Goal: Task Accomplishment & Management: Use online tool/utility

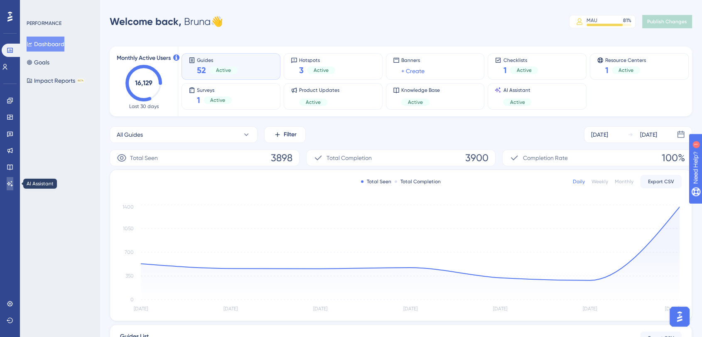
click at [7, 184] on link at bounding box center [10, 183] width 7 height 13
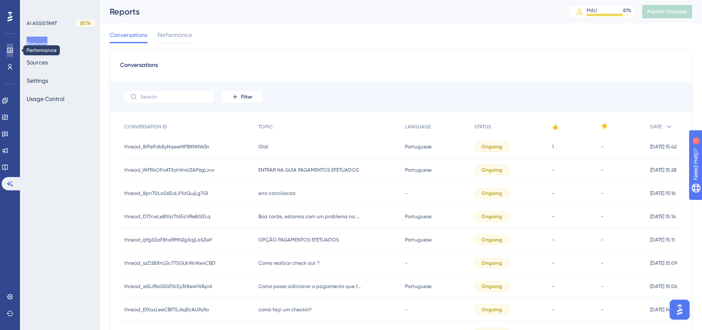
click at [11, 51] on icon at bounding box center [10, 50] width 7 height 7
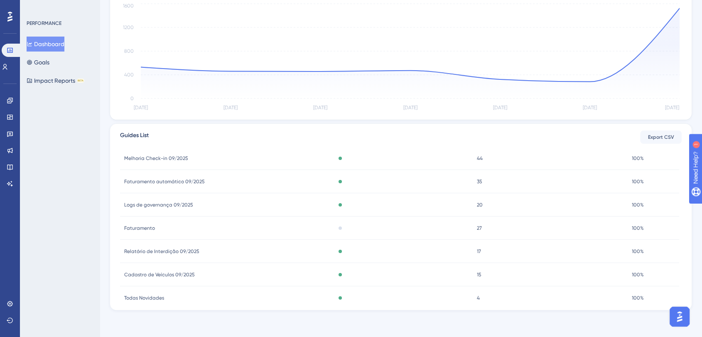
scroll to position [106, 0]
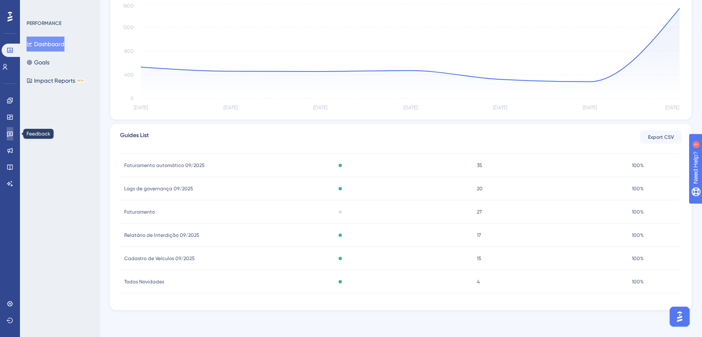
click at [12, 134] on icon at bounding box center [10, 134] width 6 height 5
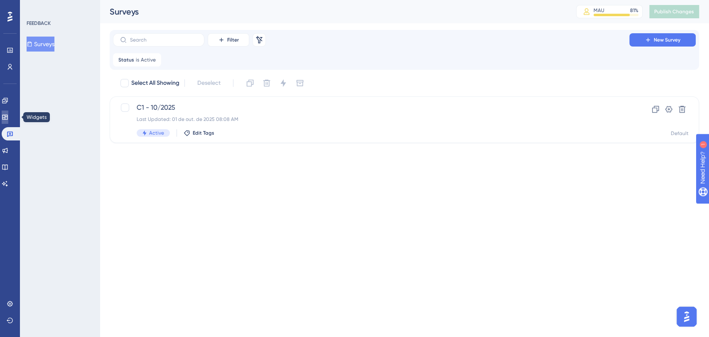
click at [7, 113] on link at bounding box center [5, 116] width 7 height 13
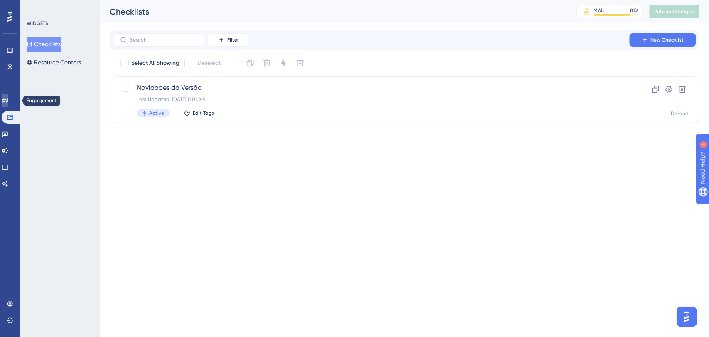
click at [8, 102] on icon at bounding box center [5, 100] width 7 height 7
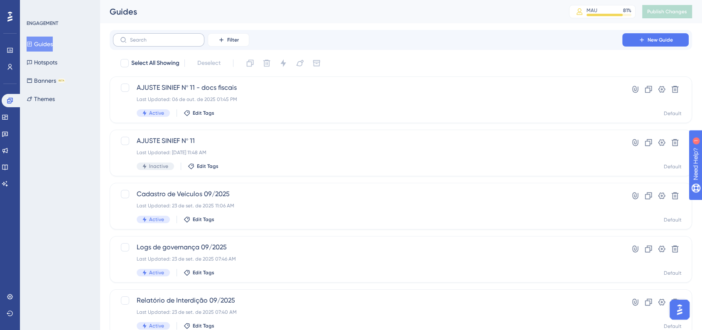
click at [151, 36] on label at bounding box center [158, 39] width 91 height 13
click at [151, 37] on input "text" at bounding box center [163, 40] width 67 height 6
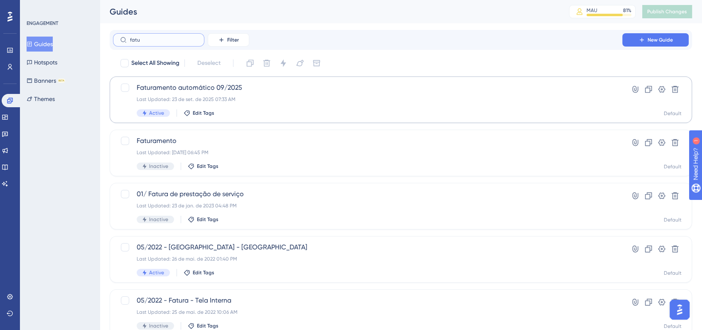
type input "fatu"
click at [311, 98] on div "Last Updated: 23 de set. de 2025 07:33 AM" at bounding box center [368, 99] width 462 height 7
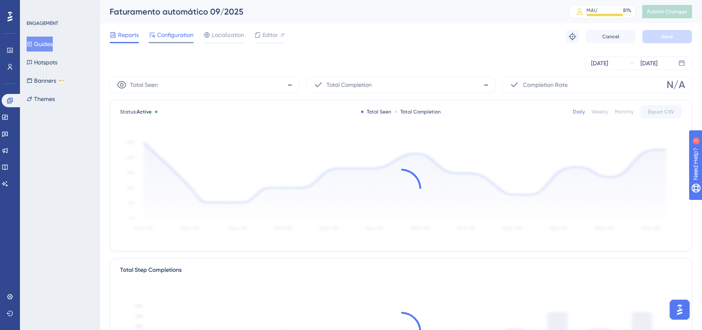
click at [175, 32] on span "Configuration" at bounding box center [175, 35] width 37 height 10
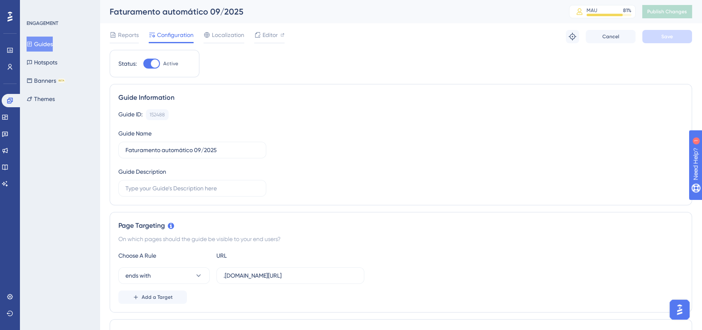
drag, startPoint x: 43, startPoint y: 44, endPoint x: 80, endPoint y: 44, distance: 37.4
click at [43, 44] on button "Guides" at bounding box center [40, 44] width 26 height 15
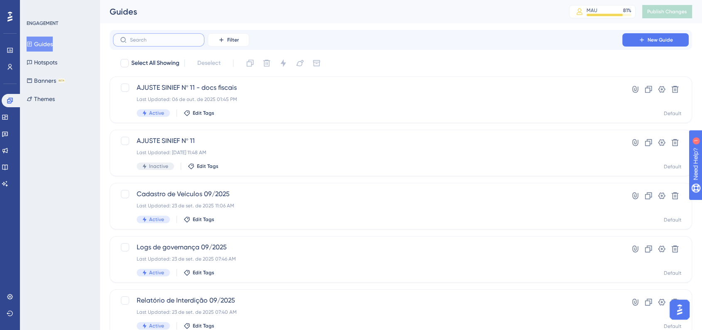
click at [185, 38] on input "text" at bounding box center [163, 40] width 67 height 6
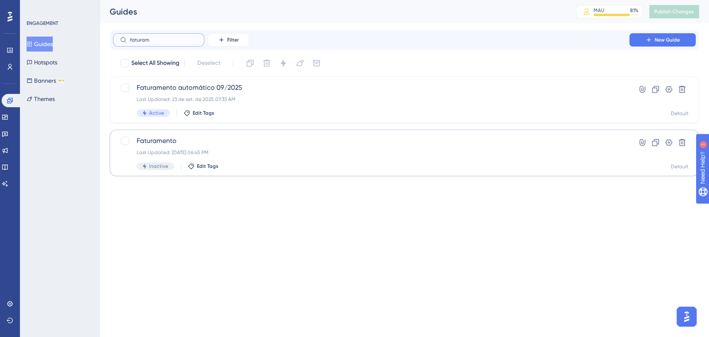
type input "faturam"
click at [221, 145] on span "Faturamento" at bounding box center [371, 141] width 469 height 10
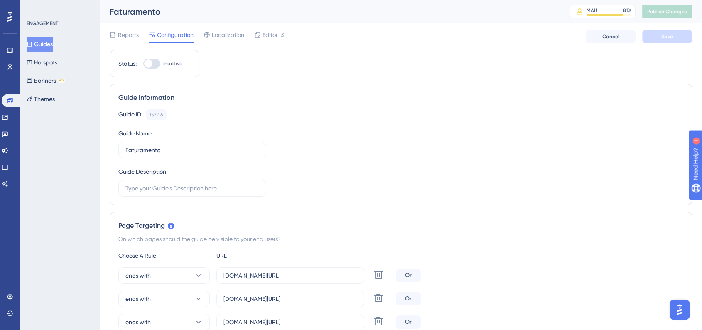
scroll to position [92, 0]
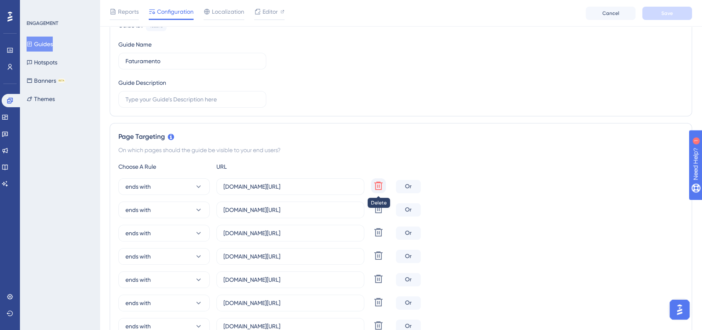
click at [380, 188] on icon at bounding box center [378, 186] width 10 height 10
type input "[DOMAIN_NAME][URL]"
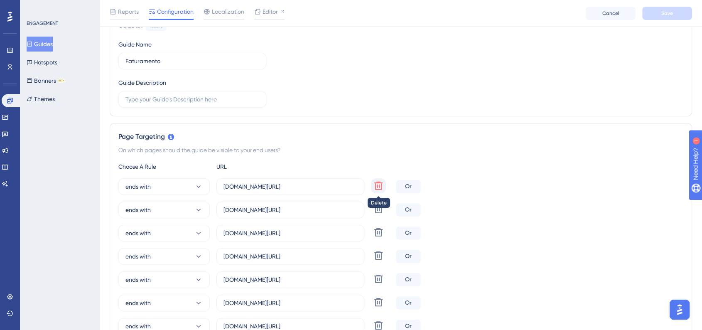
type input "[DOMAIN_NAME][URL]"
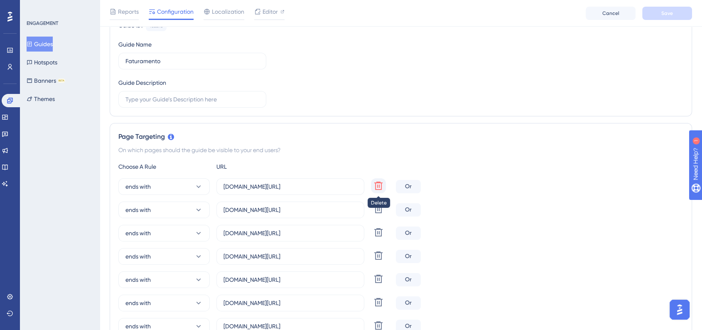
type input "[DOMAIN_NAME][URL]"
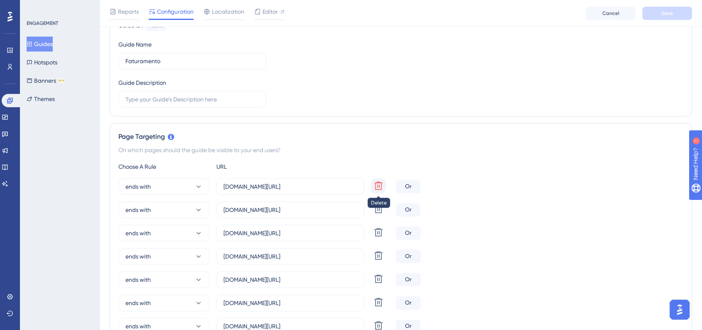
type input "[DOMAIN_NAME][URL]"
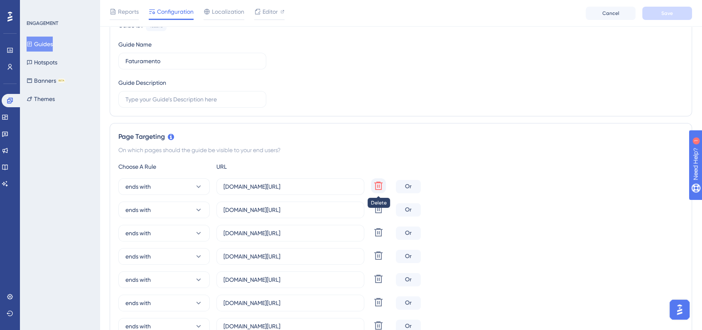
type input "[DOMAIN_NAME][URL]"
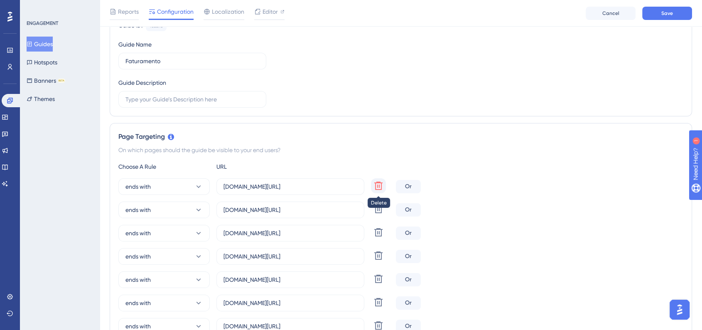
click at [380, 188] on icon at bounding box center [378, 186] width 10 height 10
type input "[DOMAIN_NAME][URL]"
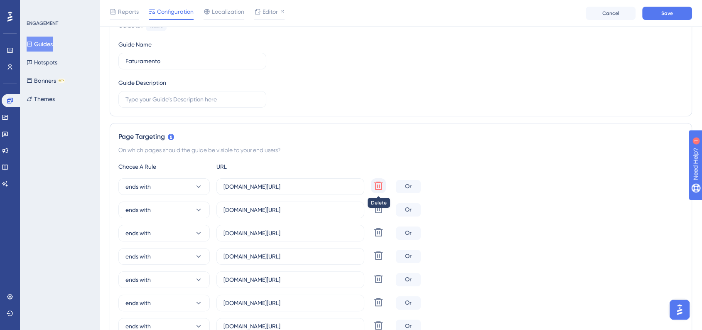
type input "[DOMAIN_NAME][URL]"
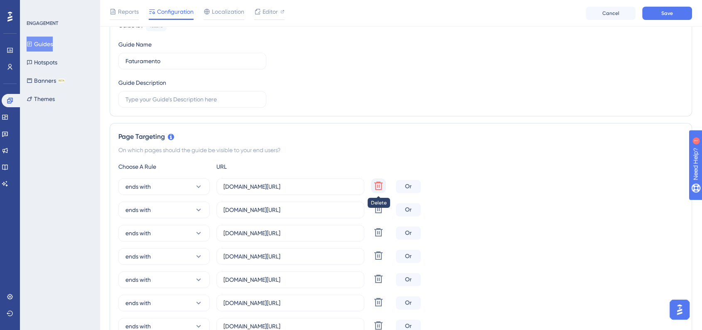
type input "[DOMAIN_NAME][URL]"
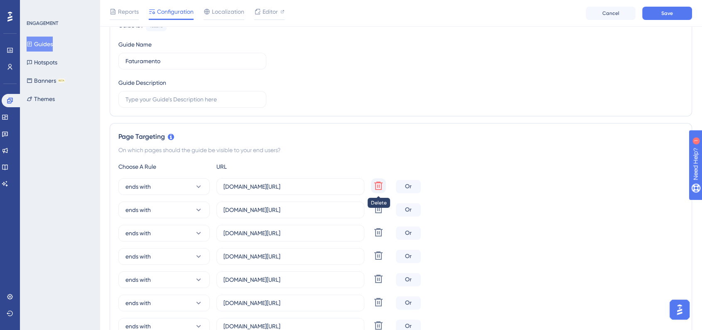
type input "[DOMAIN_NAME][URL]"
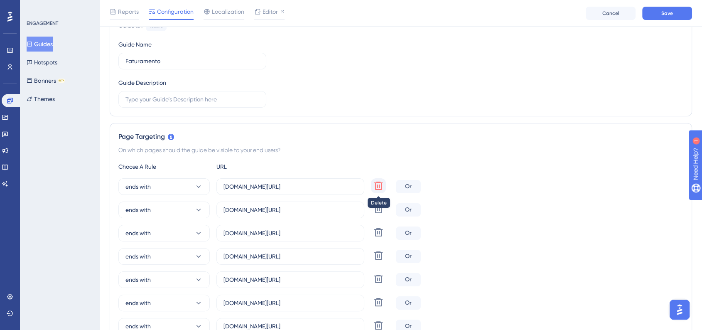
type input "[DOMAIN_NAME][URL]"
click at [380, 188] on icon at bounding box center [378, 186] width 10 height 10
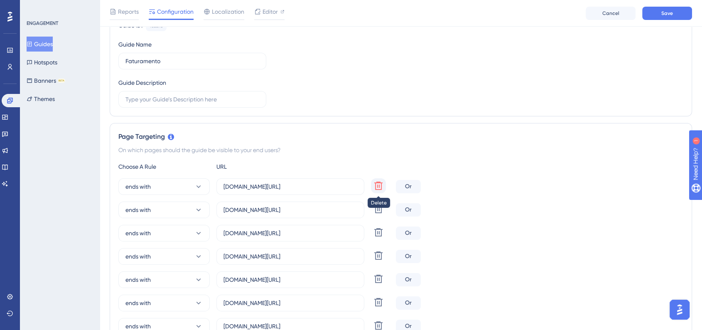
type input "[DOMAIN_NAME][URL]"
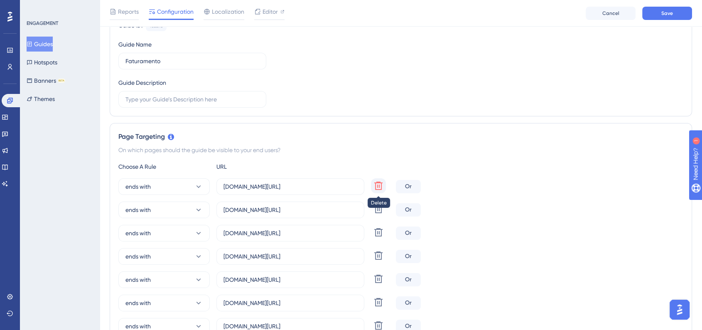
type input "[DOMAIN_NAME][URL]"
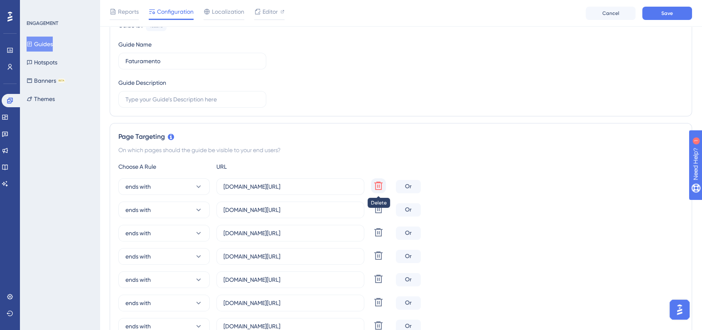
type input "[DOMAIN_NAME][URL]"
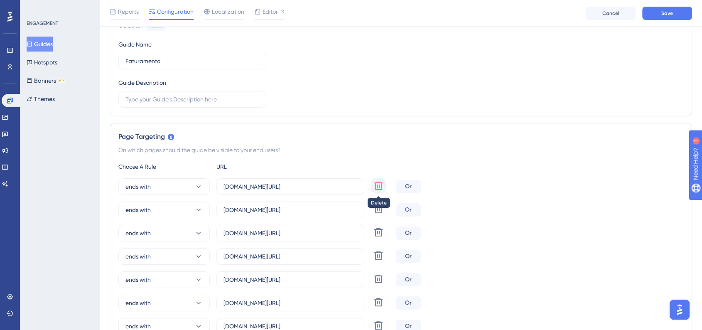
type input "[DOMAIN_NAME][URL]"
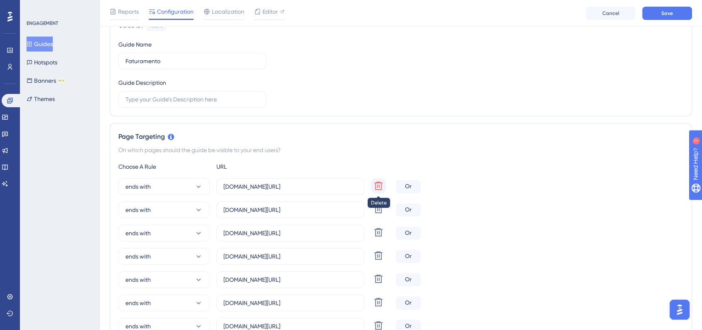
type input "[DOMAIN_NAME][URL]"
click at [380, 189] on icon at bounding box center [378, 185] width 8 height 8
type input "[DOMAIN_NAME][URL]"
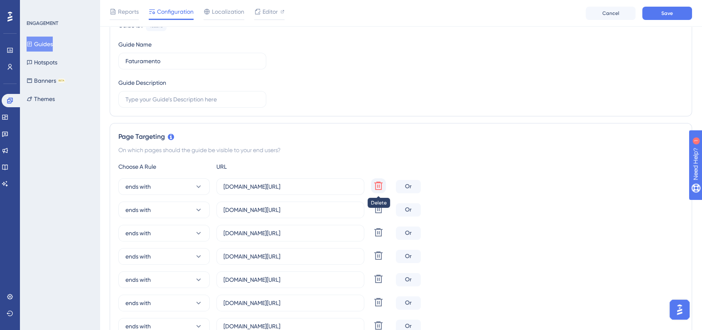
type input "[DOMAIN_NAME][URL]"
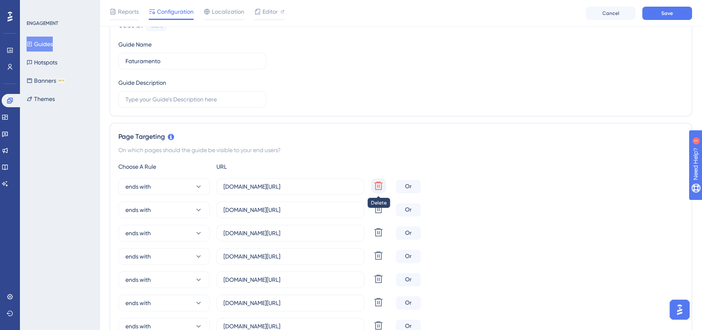
type input "[DOMAIN_NAME][URL]"
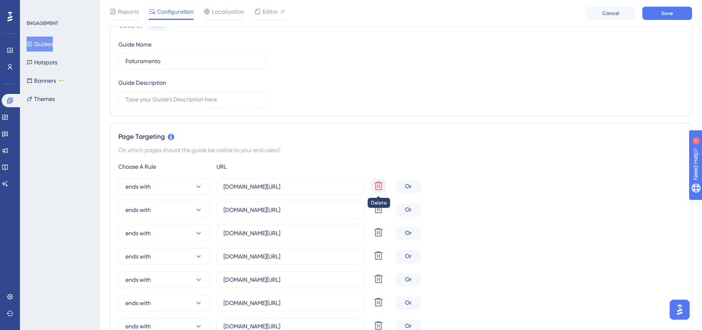
type input "[DOMAIN_NAME][URL]"
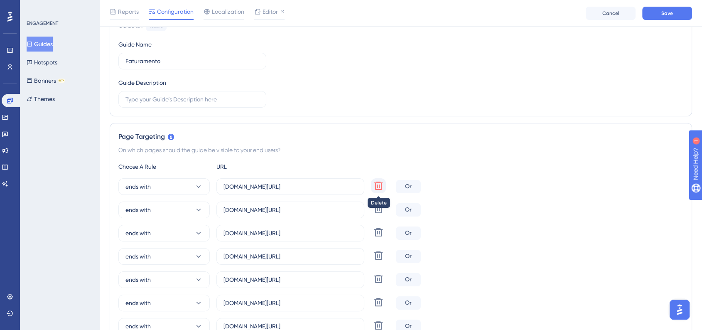
type input "[DOMAIN_NAME][URL]"
click at [380, 188] on icon at bounding box center [378, 185] width 8 height 8
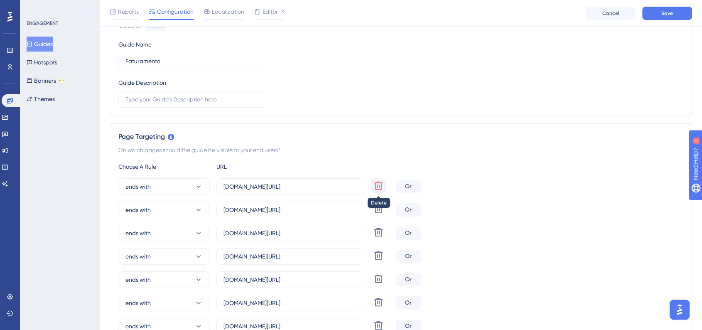
type input "[DOMAIN_NAME][URL]"
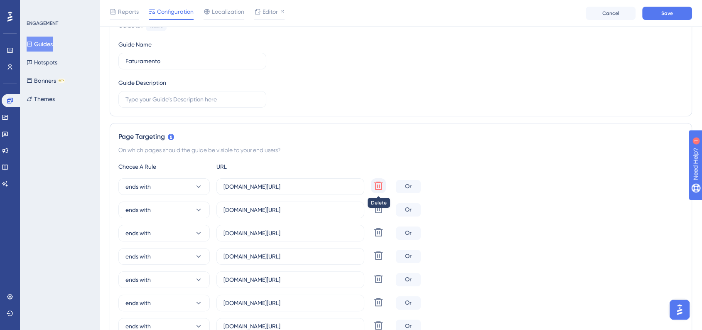
type input "[DOMAIN_NAME][URL]"
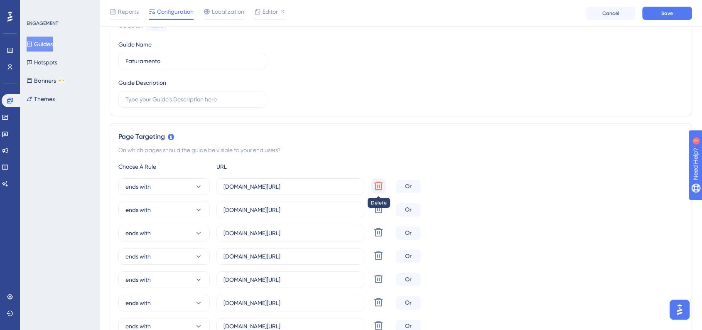
type input "[DOMAIN_NAME][URL]"
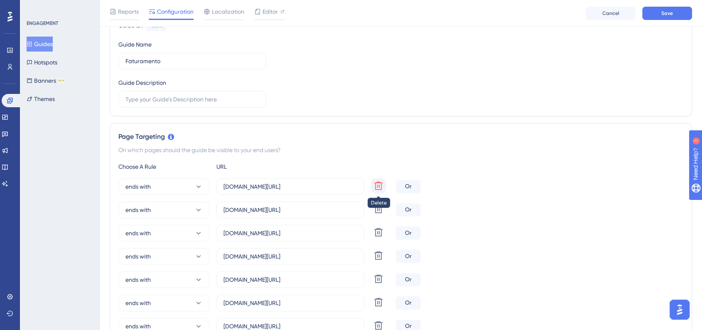
type input "[DOMAIN_NAME][URL]"
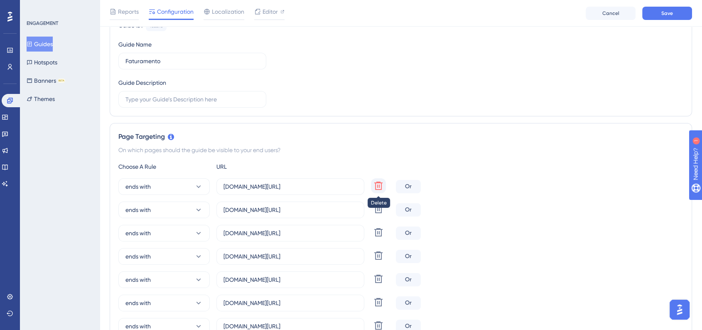
click at [380, 188] on icon at bounding box center [378, 185] width 8 height 8
type input "[DOMAIN_NAME][URL]"
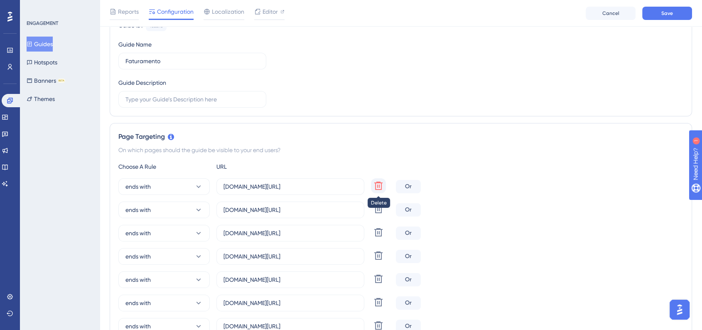
type input "[DOMAIN_NAME][URL]"
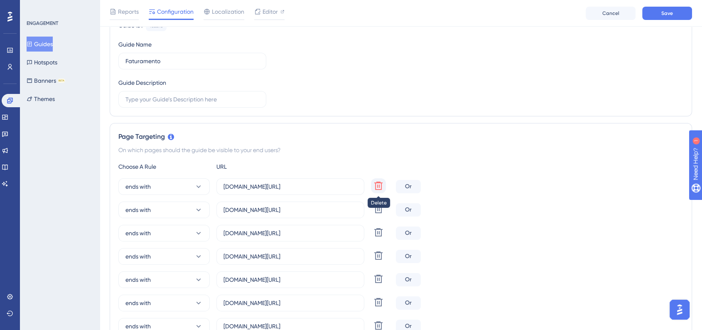
type input "[DOMAIN_NAME][URL]"
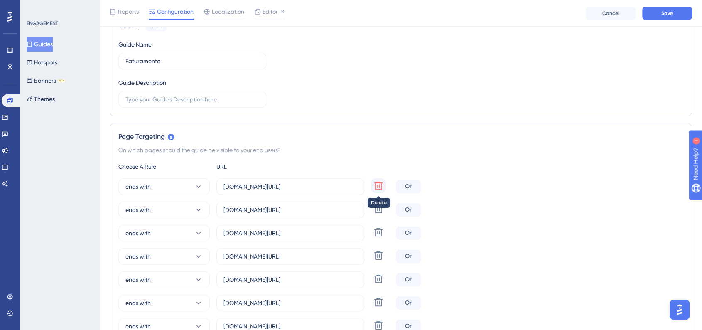
type input "[DOMAIN_NAME][URL]"
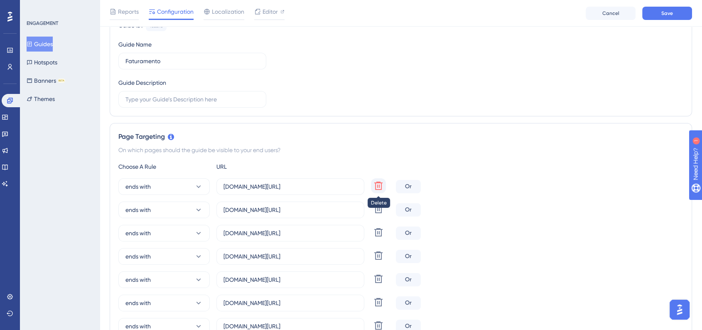
type input "[DOMAIN_NAME][URL]"
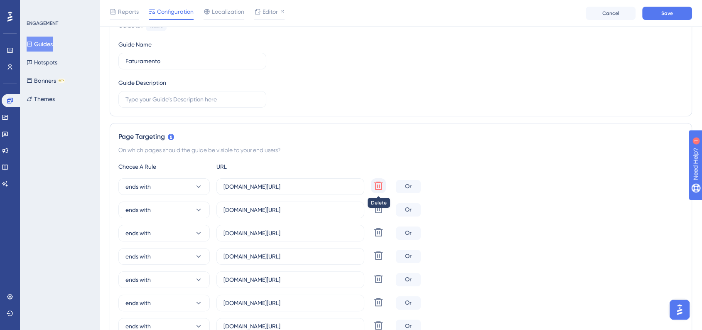
type input "[DOMAIN_NAME][URL]"
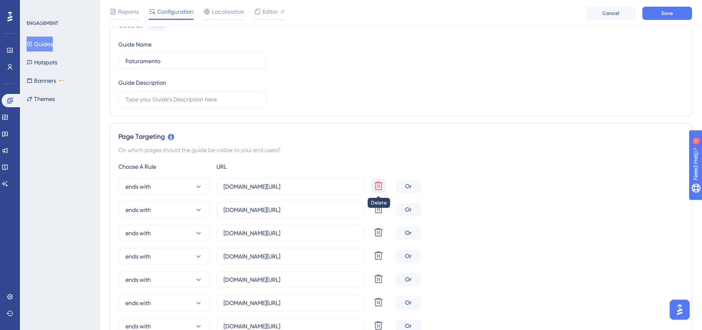
type input "[DOMAIN_NAME][URL]"
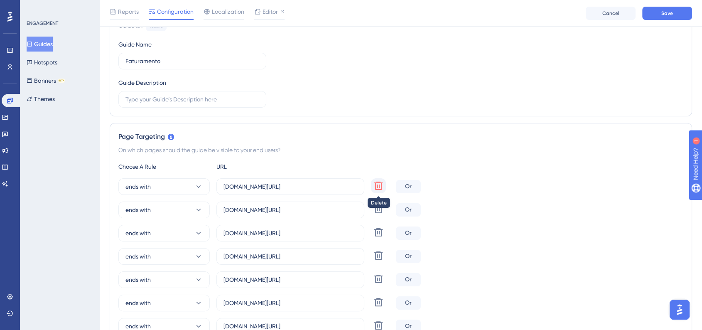
type input "[DOMAIN_NAME][URL]"
click at [380, 188] on icon at bounding box center [378, 185] width 8 height 8
type input "[DOMAIN_NAME][URL]"
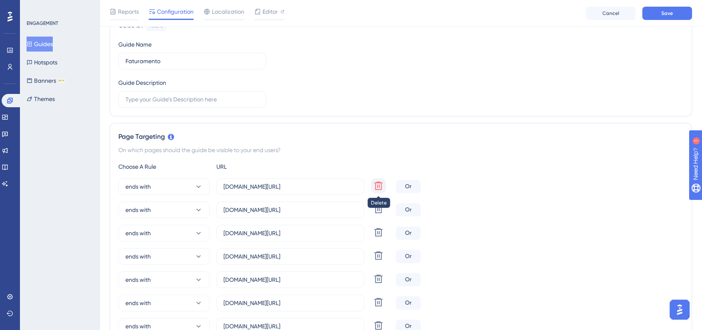
type input "[DOMAIN_NAME][URL]"
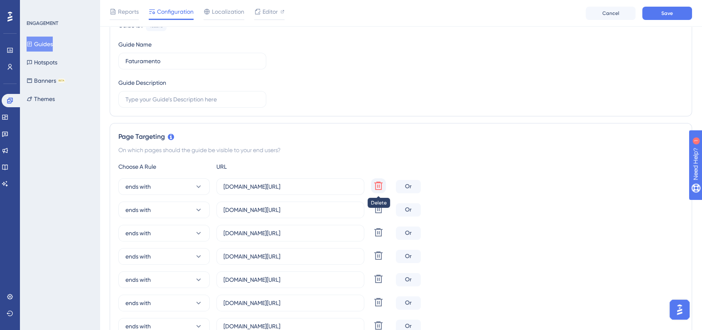
type input "[DOMAIN_NAME][URL]"
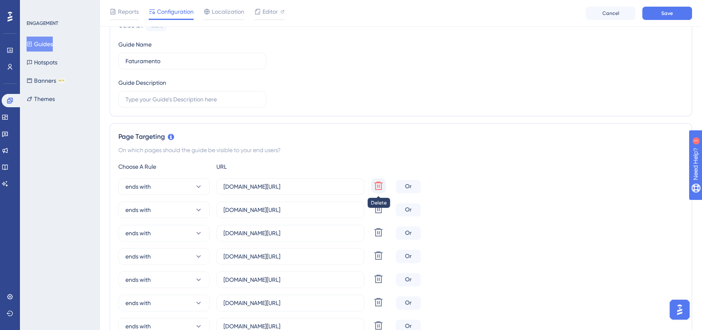
type input "[DOMAIN_NAME][URL]"
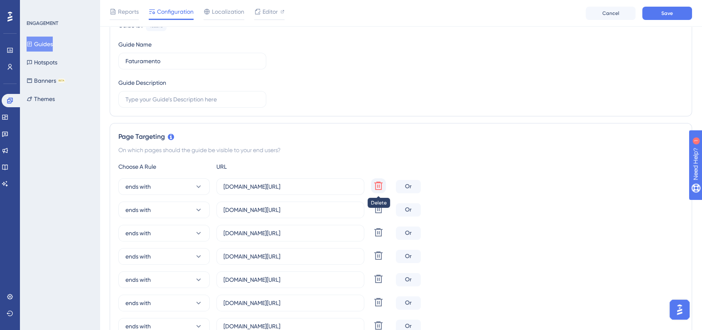
type input "[DOMAIN_NAME][URL]"
click at [380, 188] on icon at bounding box center [378, 185] width 8 height 8
type input "[DOMAIN_NAME][URL]"
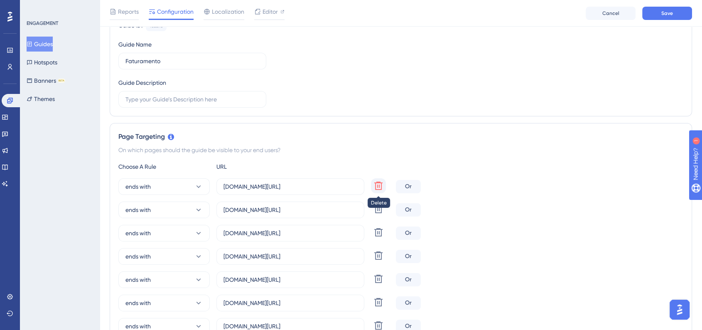
type input "[DOMAIN_NAME][URL]"
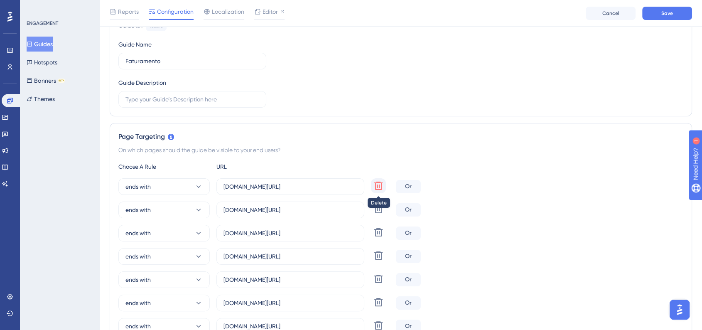
type input "[DOMAIN_NAME][URL]"
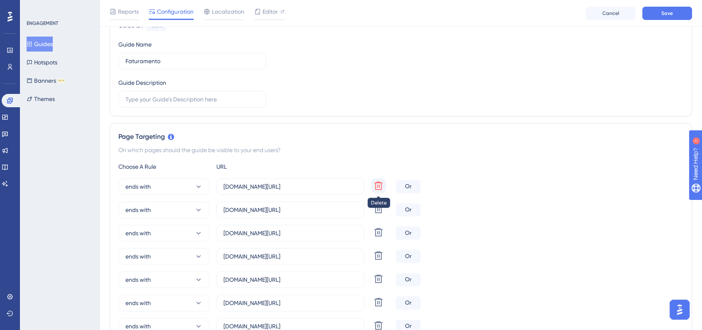
type input "[DOMAIN_NAME][URL]"
click at [380, 188] on icon at bounding box center [378, 185] width 8 height 8
type input "[DOMAIN_NAME][URL]"
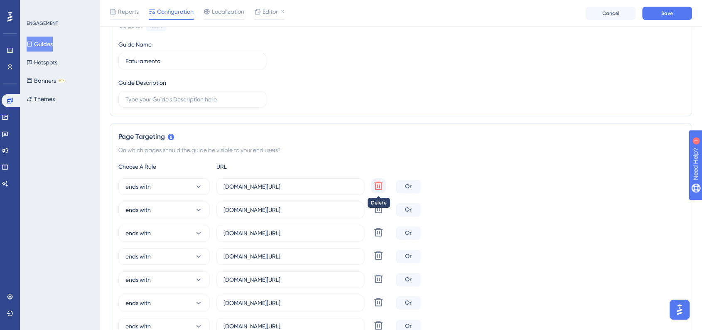
type input "[DOMAIN_NAME][URL]"
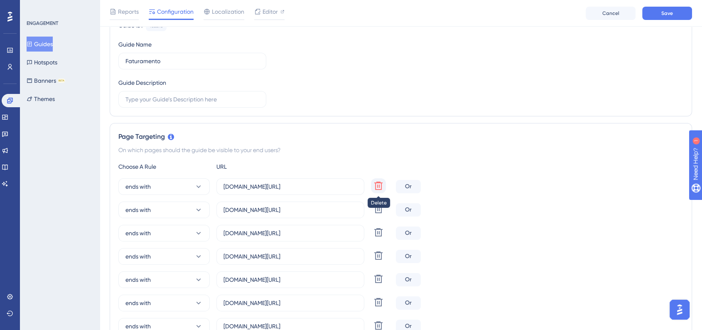
type input "[DOMAIN_NAME][URL]"
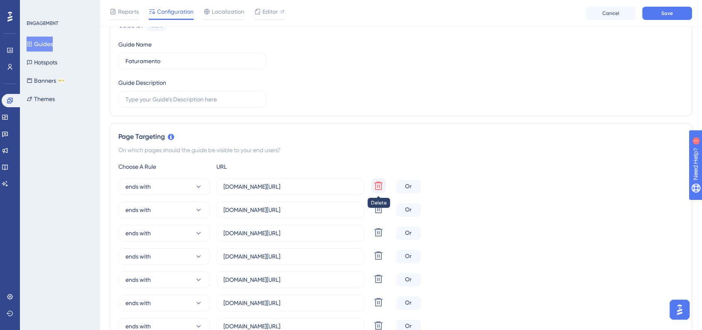
type input "[DOMAIN_NAME][URL]"
click at [380, 188] on icon at bounding box center [378, 185] width 8 height 8
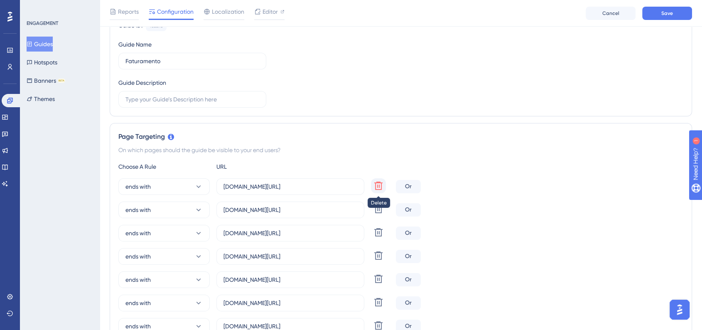
type input "[DOMAIN_NAME][URL]"
click at [380, 188] on icon at bounding box center [378, 185] width 8 height 8
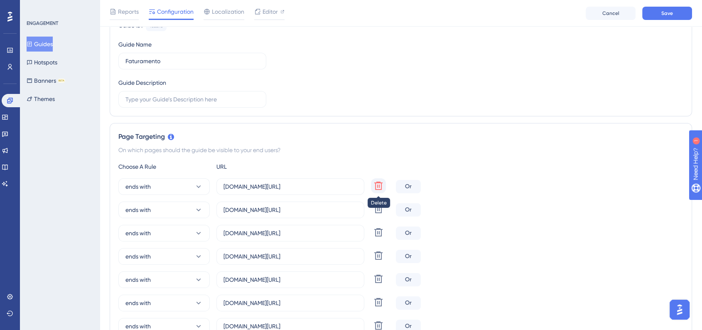
click at [380, 188] on icon at bounding box center [378, 185] width 8 height 8
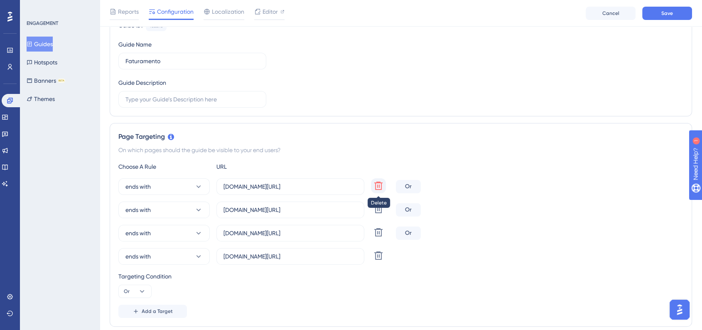
click at [379, 186] on icon at bounding box center [378, 185] width 8 height 8
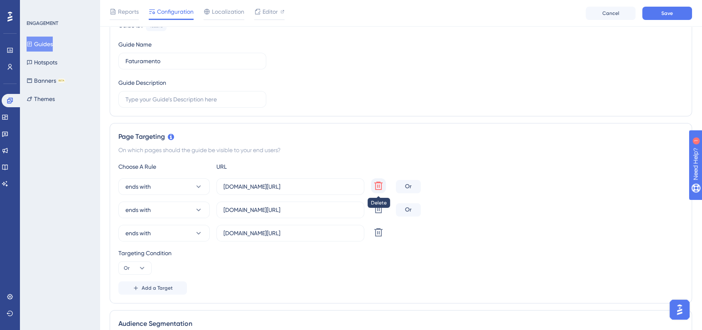
click at [379, 186] on icon at bounding box center [378, 185] width 8 height 8
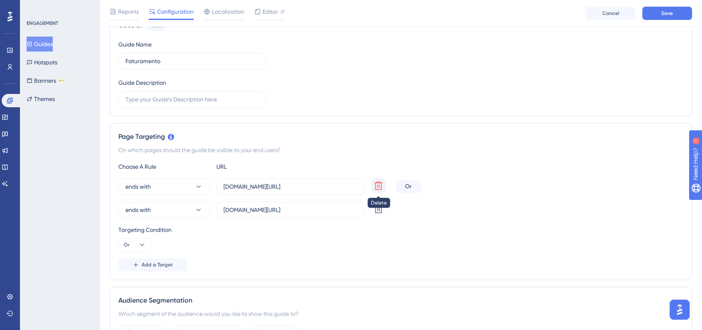
click at [379, 186] on icon at bounding box center [378, 185] width 8 height 8
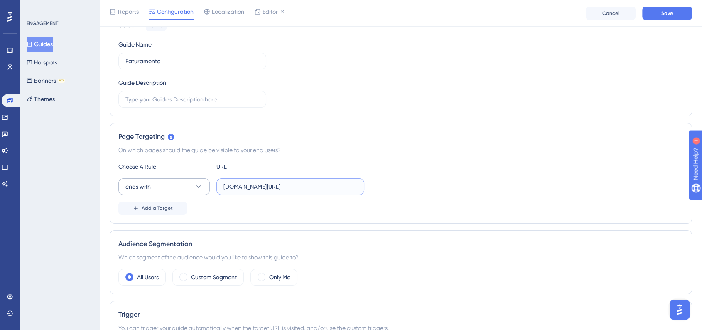
drag, startPoint x: 237, startPoint y: 185, endPoint x: 191, endPoint y: 185, distance: 45.7
click at [191, 185] on div "ends with [DOMAIN_NAME][URL]" at bounding box center [241, 186] width 246 height 17
click at [213, 280] on label "Custom Segment" at bounding box center [214, 277] width 46 height 10
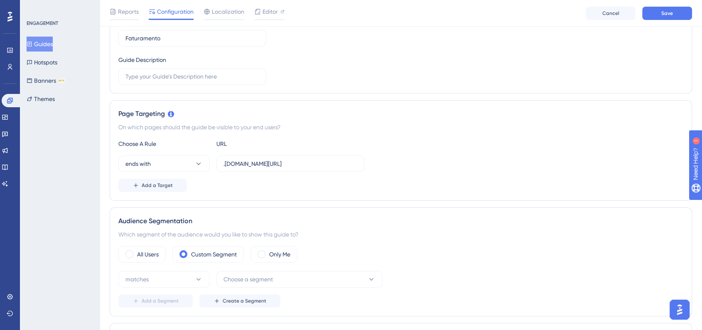
scroll to position [184, 0]
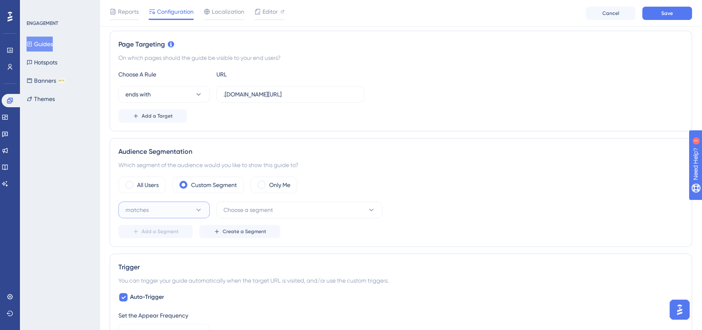
click at [174, 208] on button "matches" at bounding box center [163, 209] width 91 height 17
drag, startPoint x: 166, startPoint y: 231, endPoint x: 245, endPoint y: 220, distance: 80.1
click at [166, 232] on div "matches matches" at bounding box center [163, 235] width 67 height 17
click at [251, 210] on span "Choose a segment" at bounding box center [247, 210] width 49 height 10
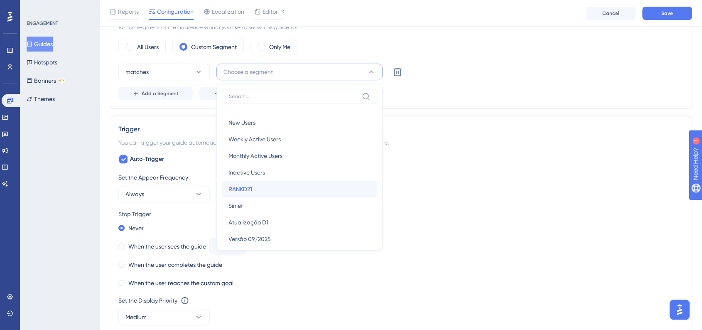
click at [260, 186] on div "RANKD21 RANKD21" at bounding box center [299, 189] width 142 height 17
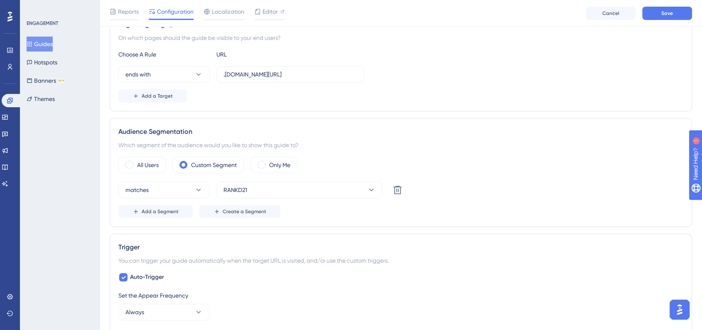
scroll to position [0, 0]
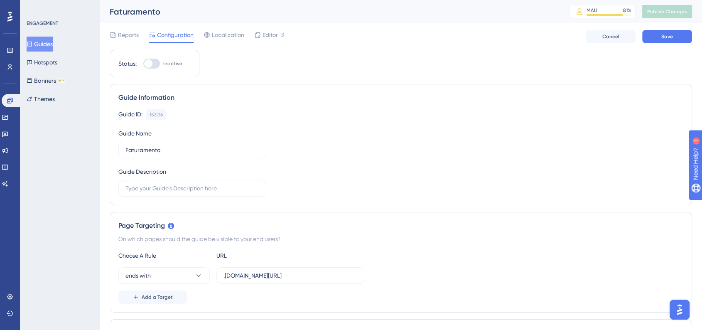
click at [154, 60] on div at bounding box center [151, 64] width 17 height 10
click at [143, 64] on input "Inactive" at bounding box center [143, 64] width 0 height 0
click at [657, 35] on button "Save" at bounding box center [667, 36] width 50 height 13
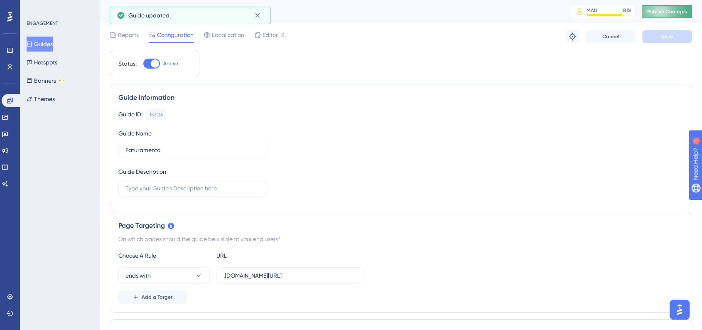
click at [687, 16] on button "Publish Changes" at bounding box center [667, 11] width 50 height 13
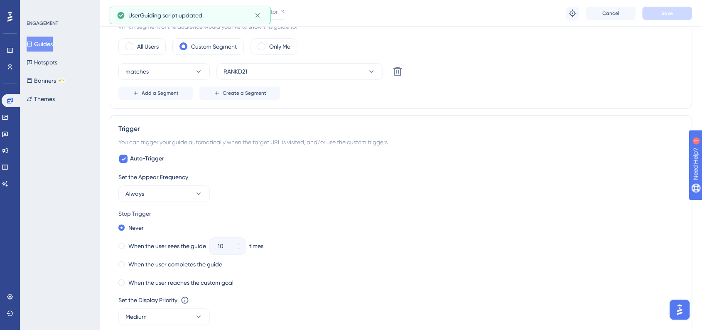
scroll to position [507, 0]
